Goal: Transaction & Acquisition: Purchase product/service

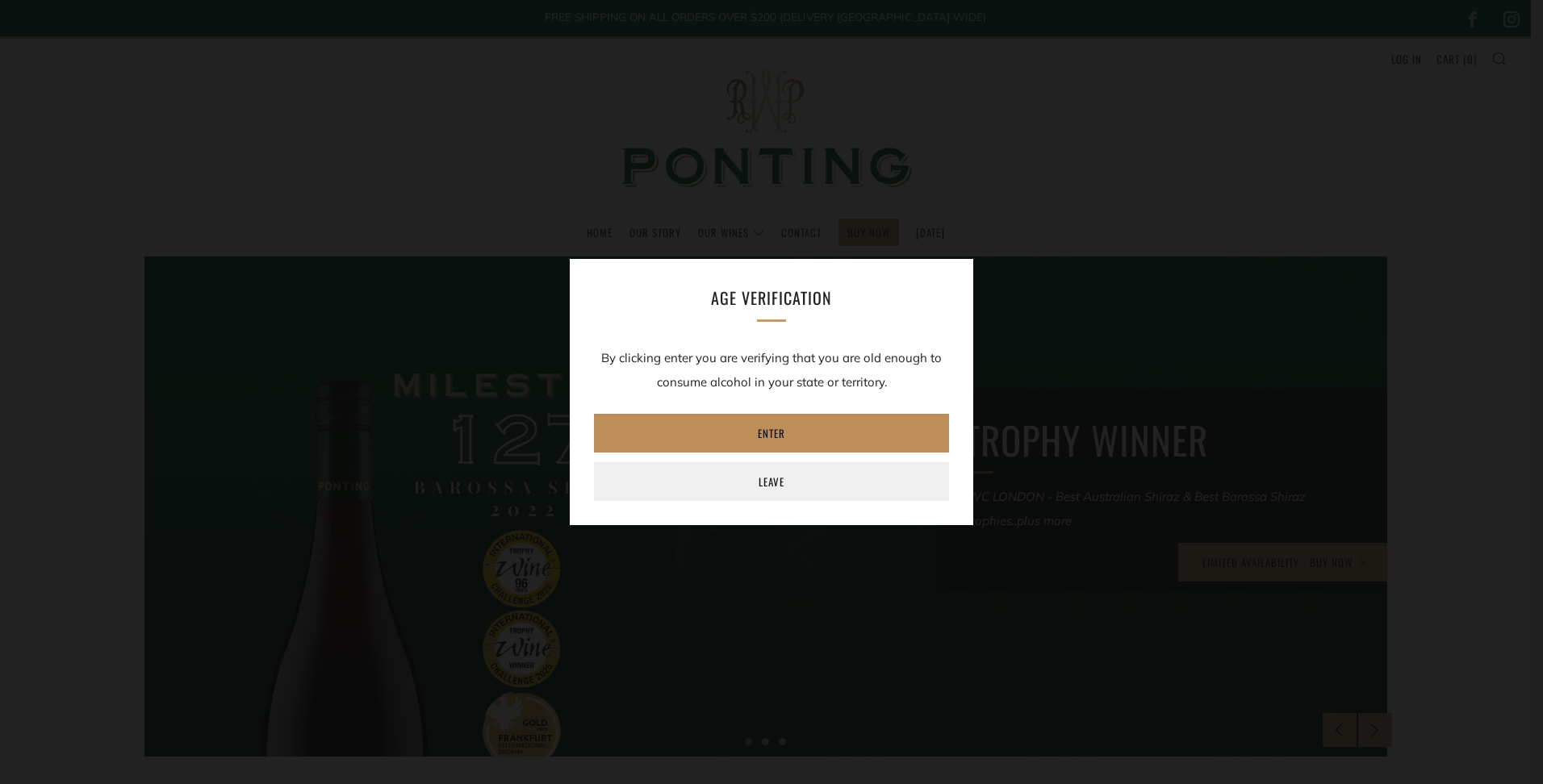
click at [764, 426] on link "Enter" at bounding box center [772, 433] width 355 height 38
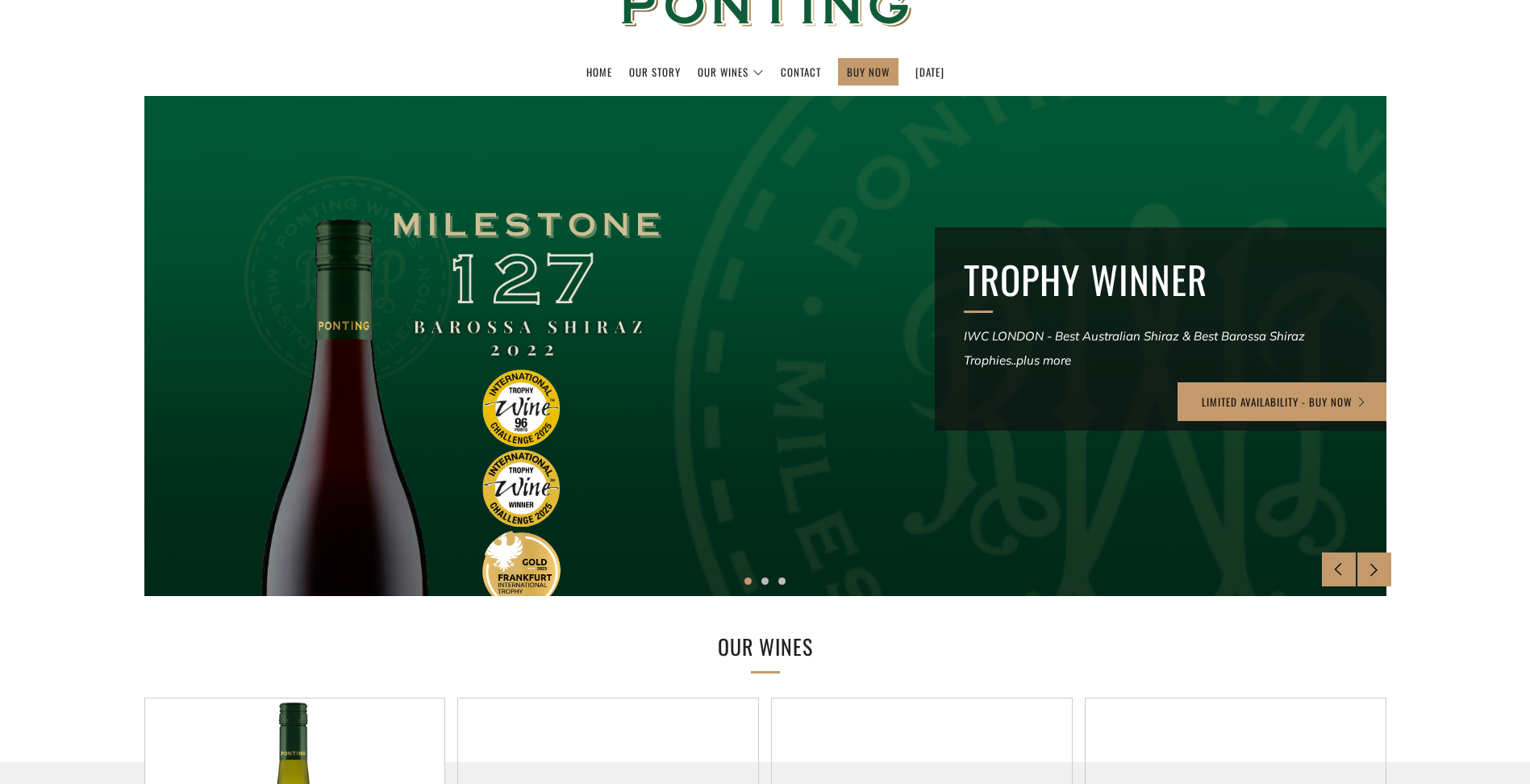
scroll to position [161, 0]
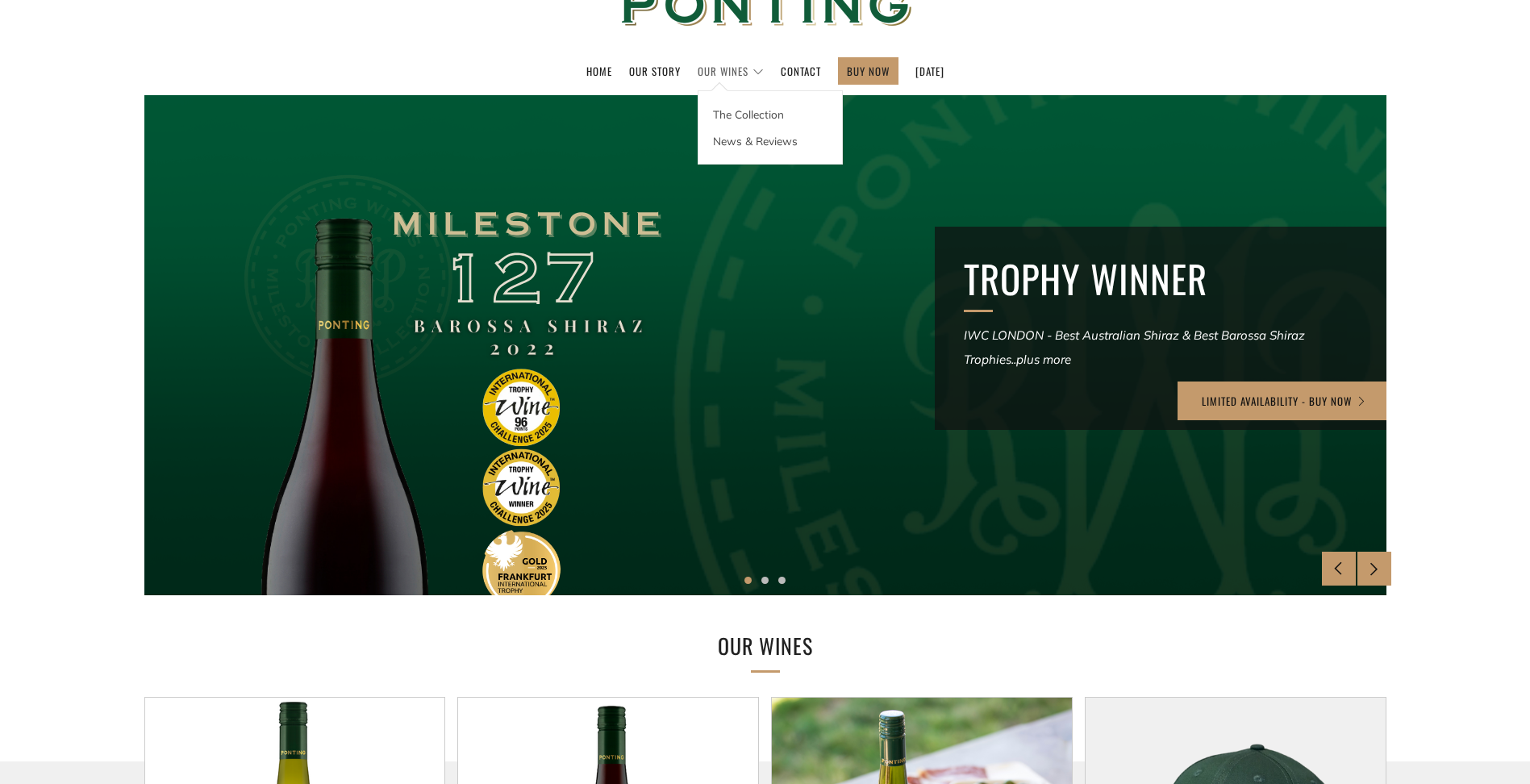
click at [703, 67] on link "Our Wines" at bounding box center [731, 71] width 67 height 26
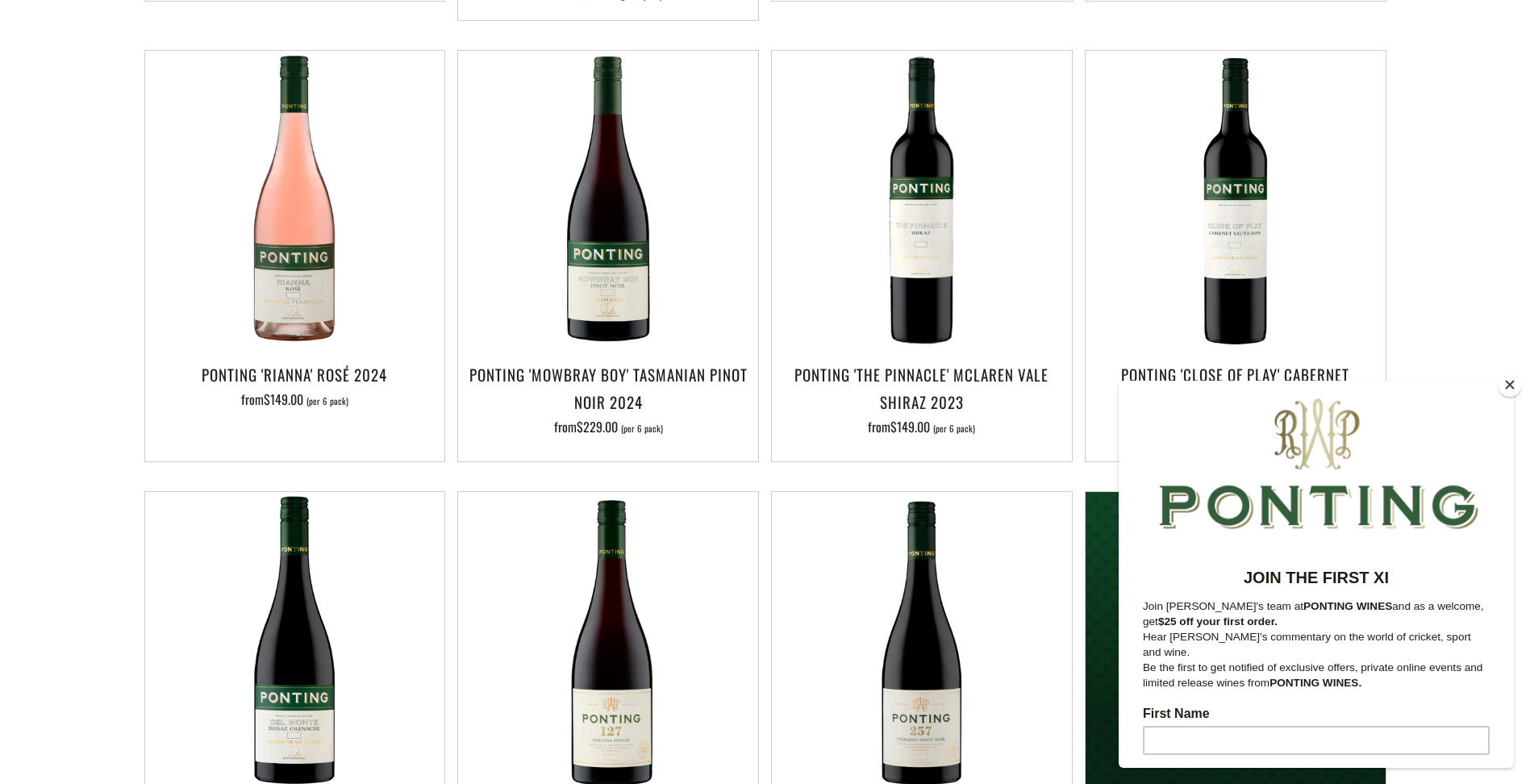
scroll to position [967, 0]
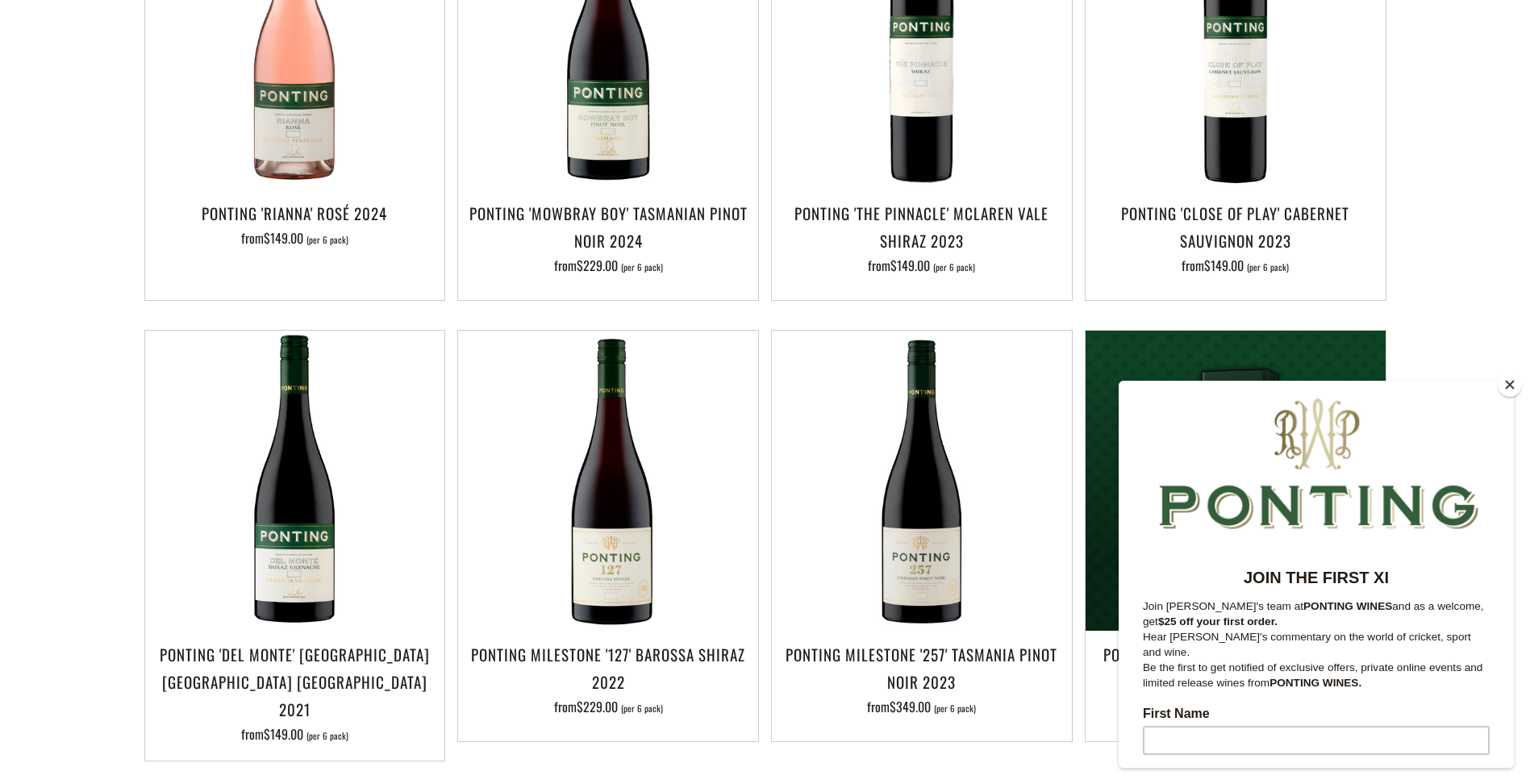
click at [1512, 387] on button "Close" at bounding box center [1510, 385] width 24 height 24
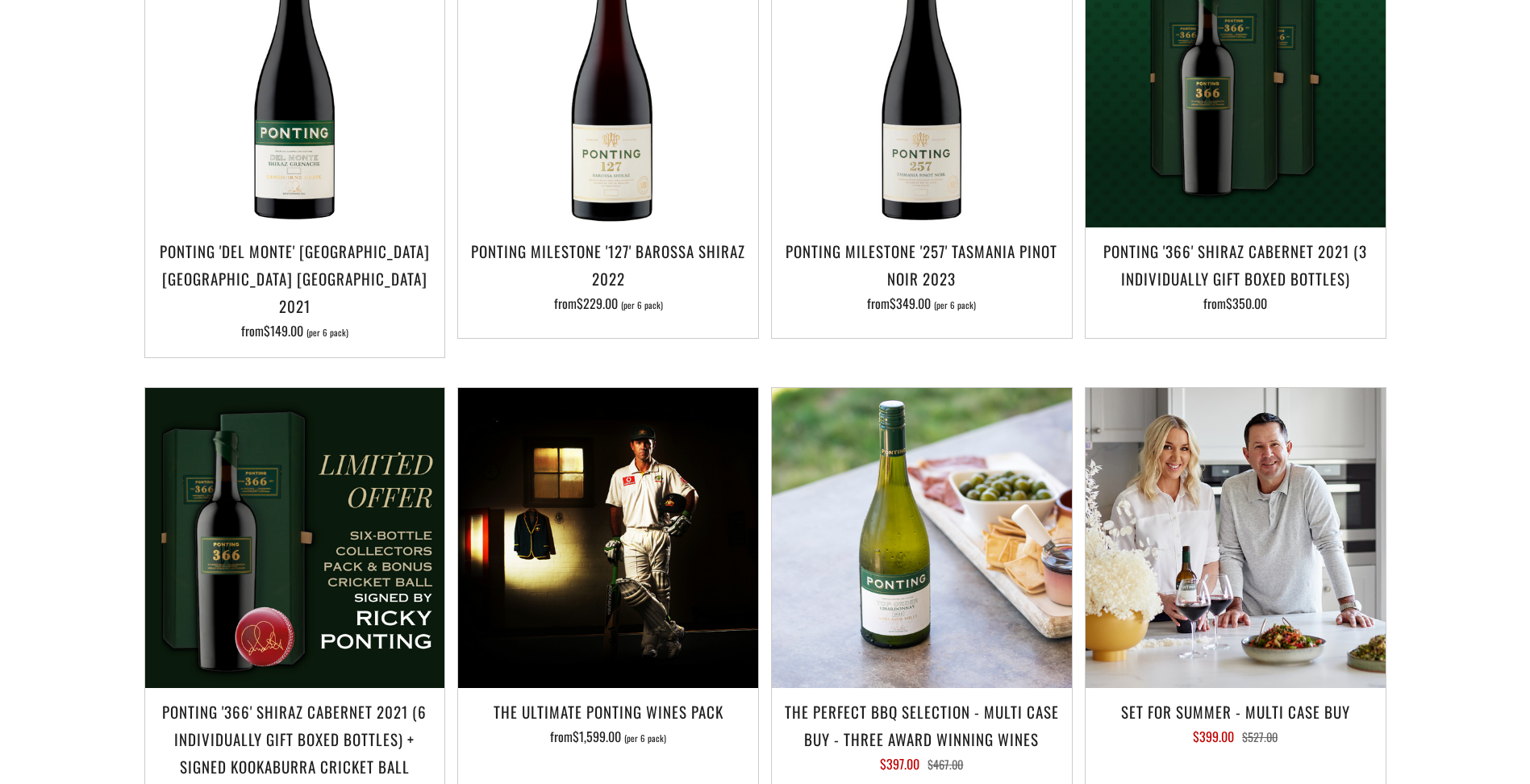
scroll to position [1129, 0]
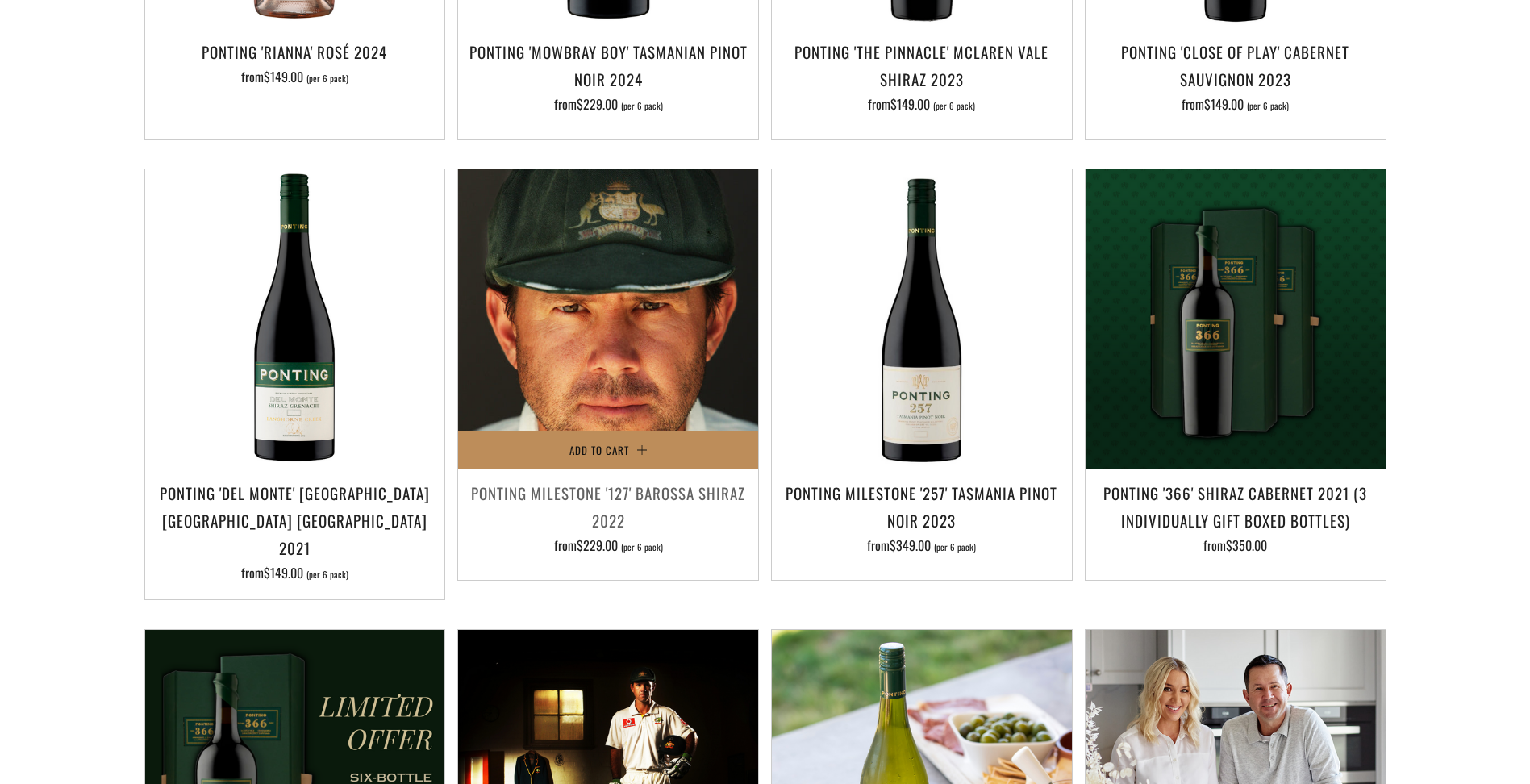
click at [611, 442] on span "Add to Cart" at bounding box center [599, 450] width 60 height 16
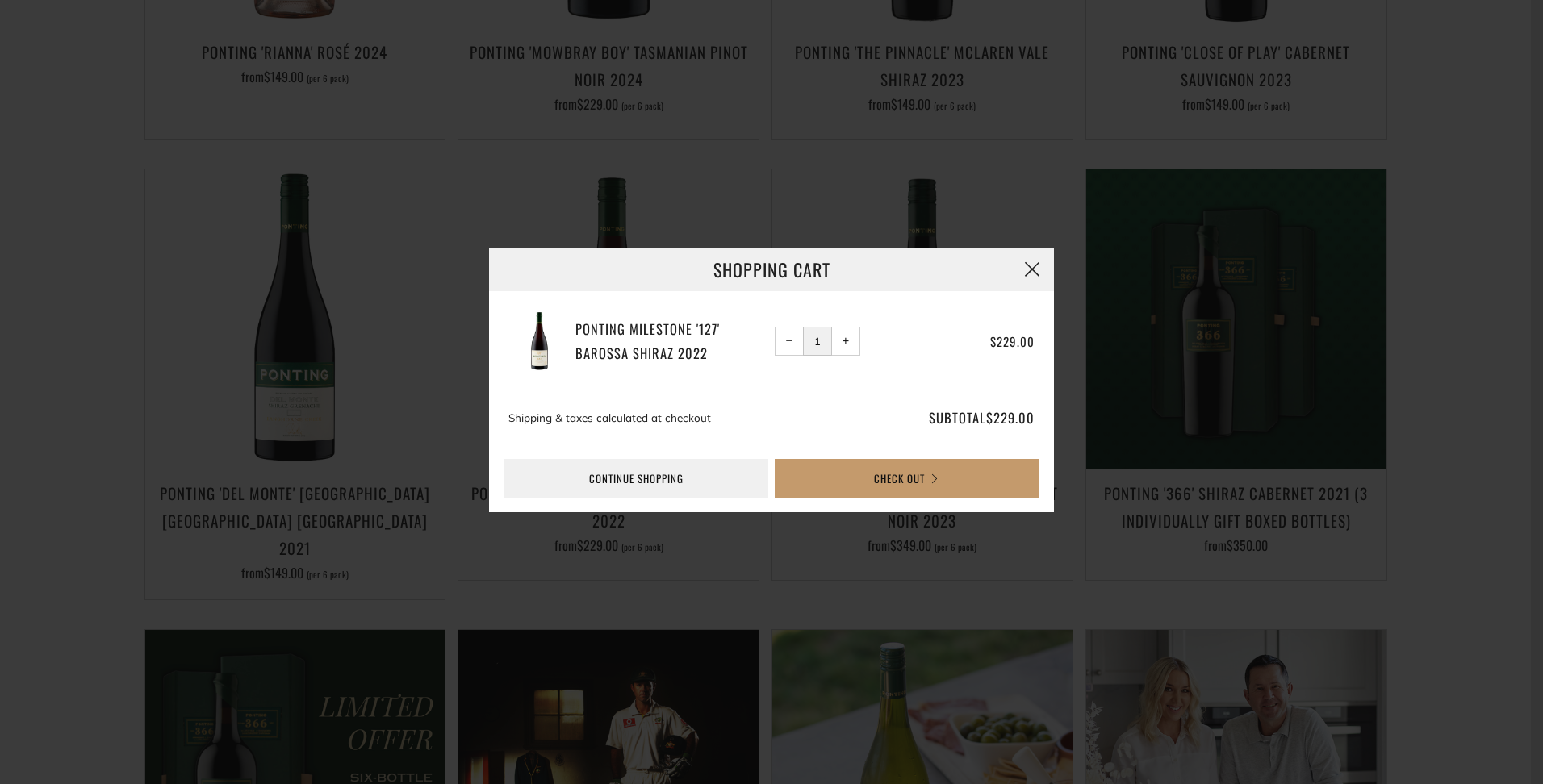
click at [1039, 261] on button "button" at bounding box center [1032, 269] width 44 height 44
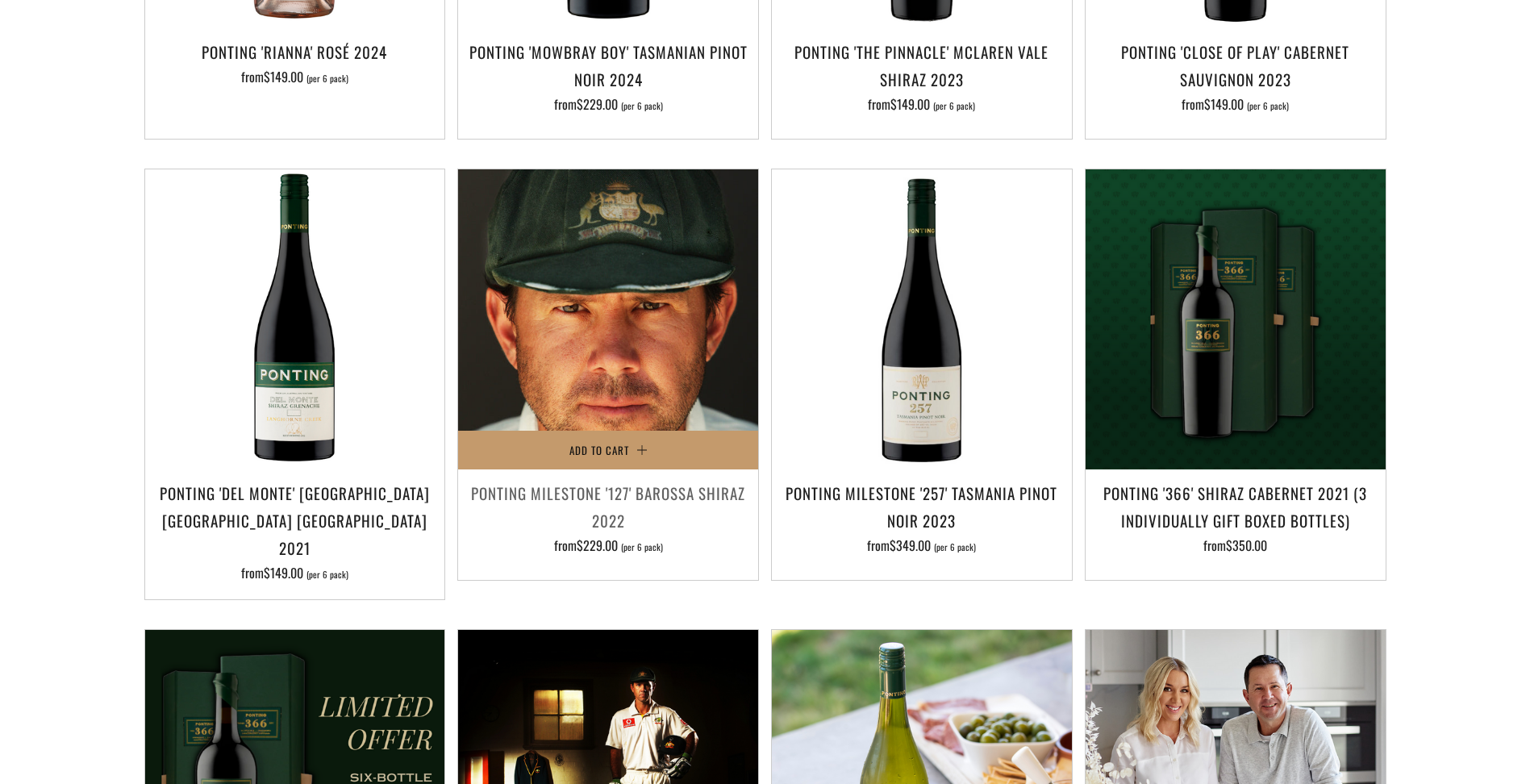
click at [552, 340] on img at bounding box center [608, 320] width 300 height 300
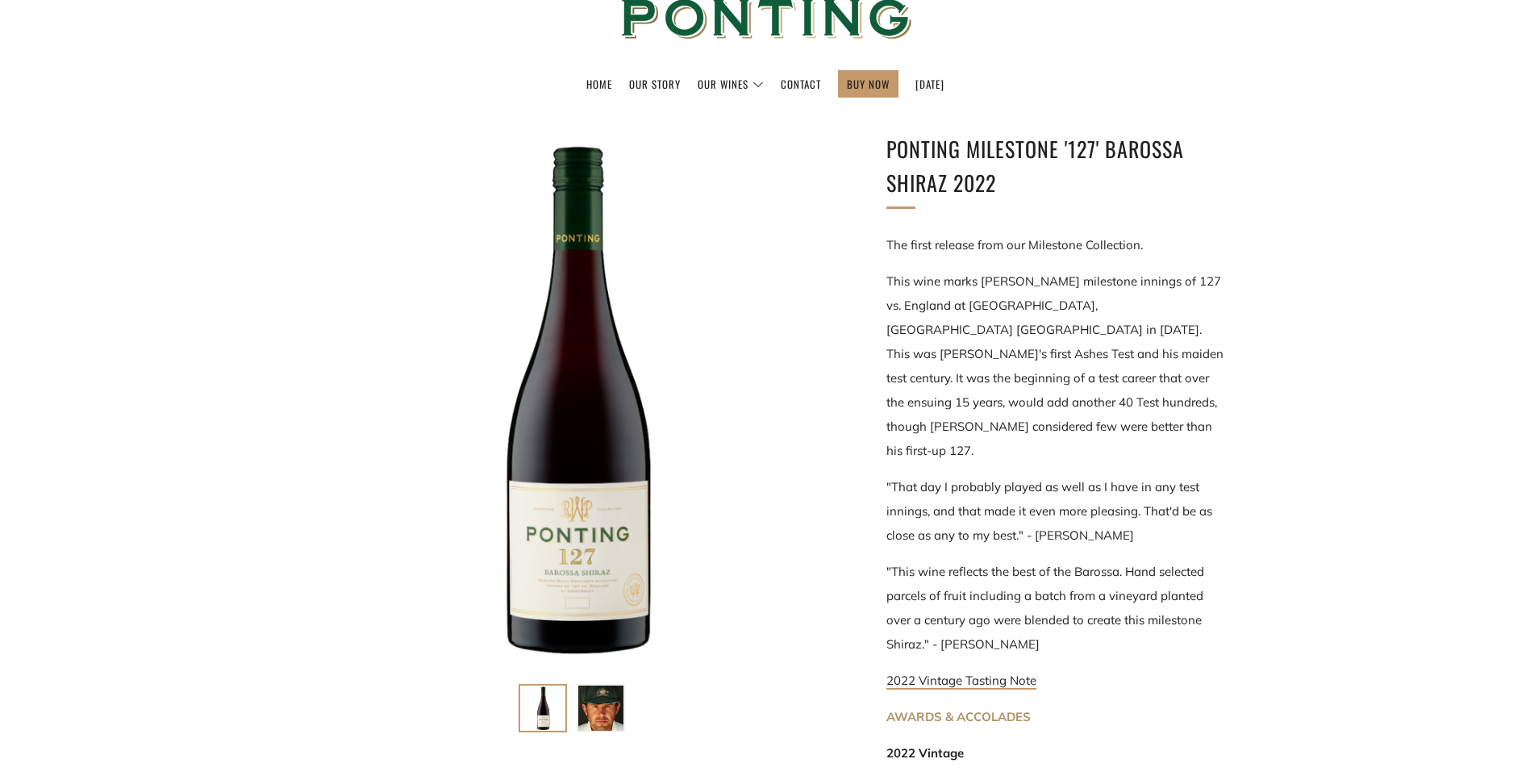
scroll to position [322, 0]
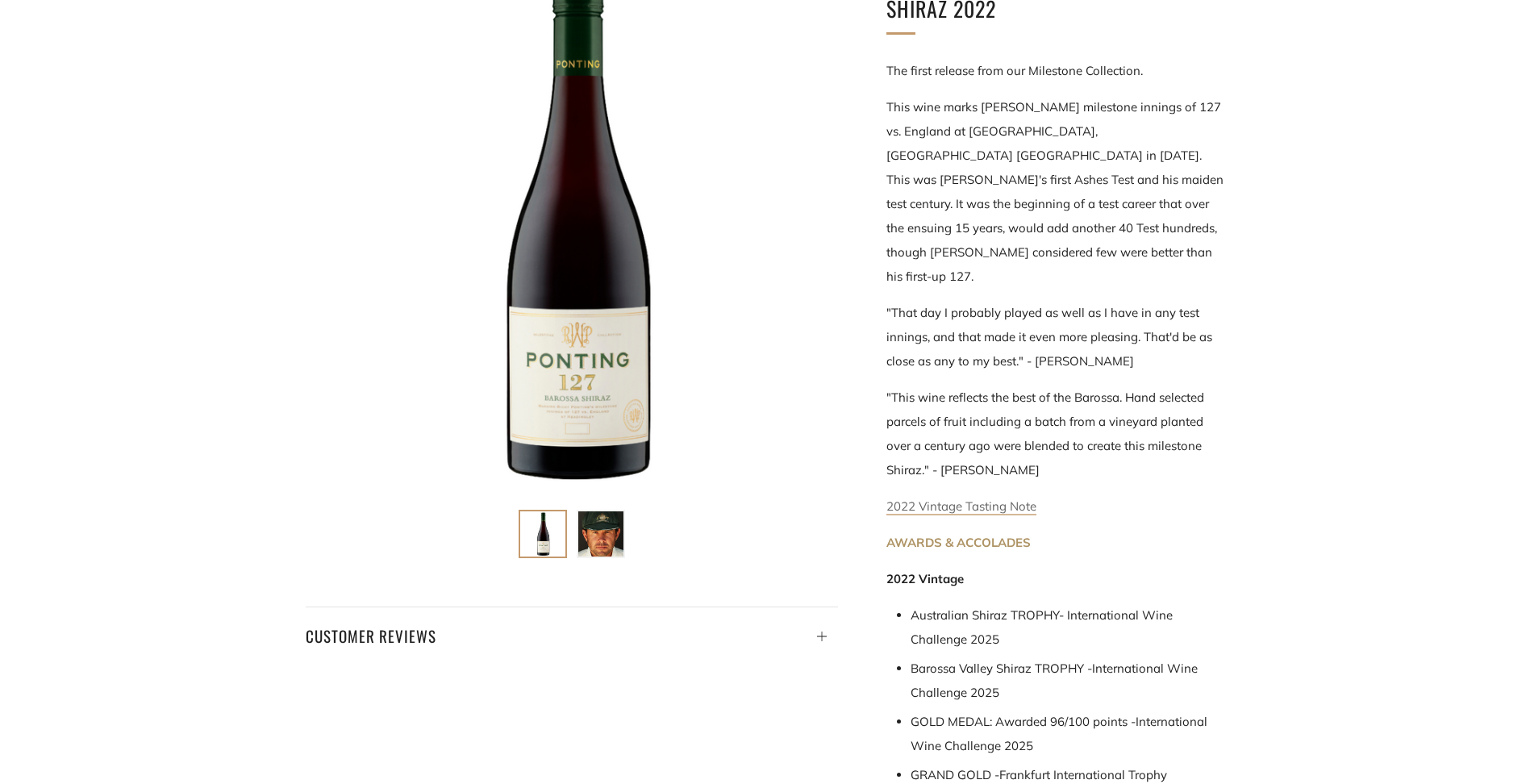
click at [994, 498] on link "2022 Vintage Tasting Note" at bounding box center [962, 507] width 150 height 17
